Goal: Check status: Check status

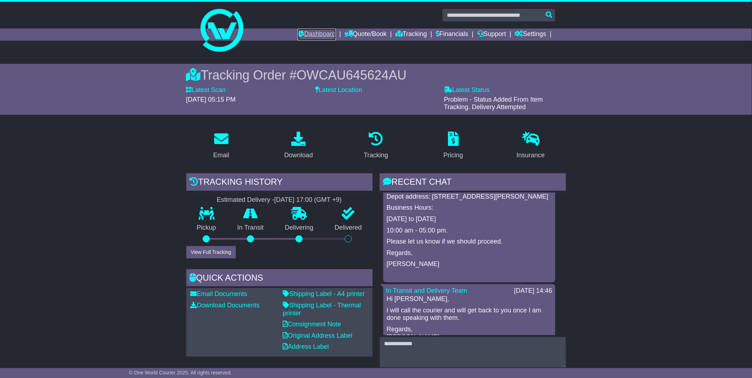
click at [315, 33] on link "Dashboard" at bounding box center [317, 35] width 38 height 12
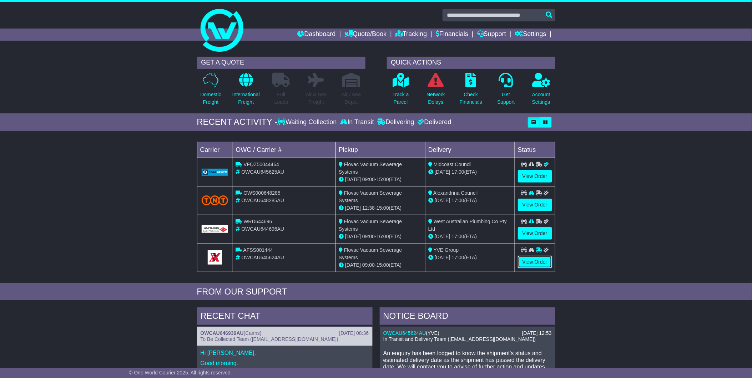
click at [539, 259] on link "View Order" at bounding box center [535, 262] width 34 height 12
